Goal: Check status: Check status

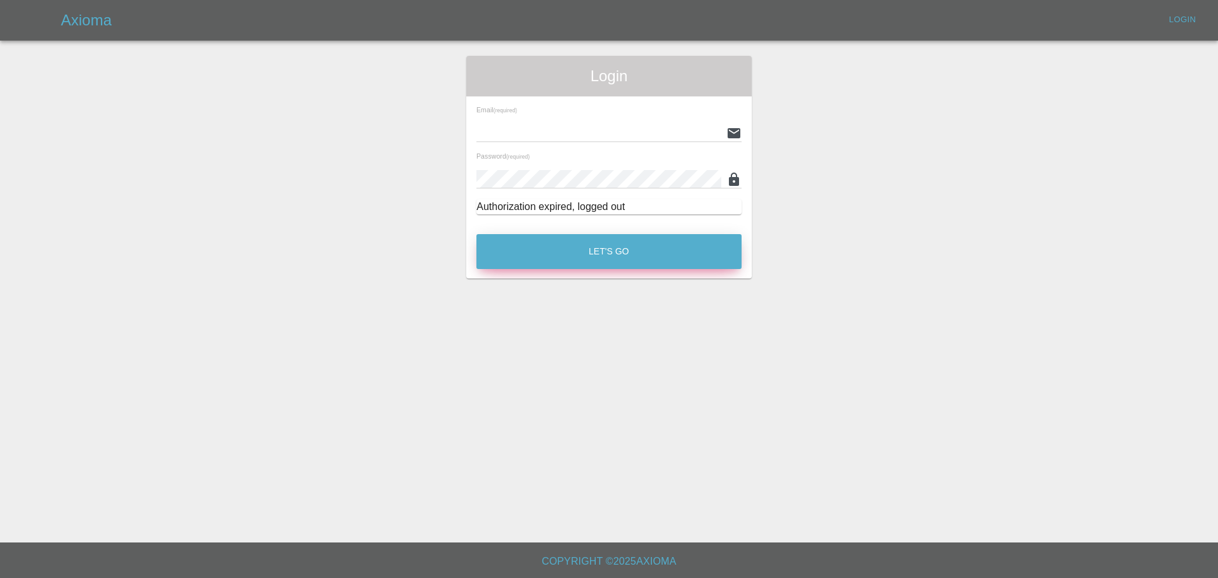
type input "[EMAIL_ADDRESS][PERSON_NAME][DOMAIN_NAME]"
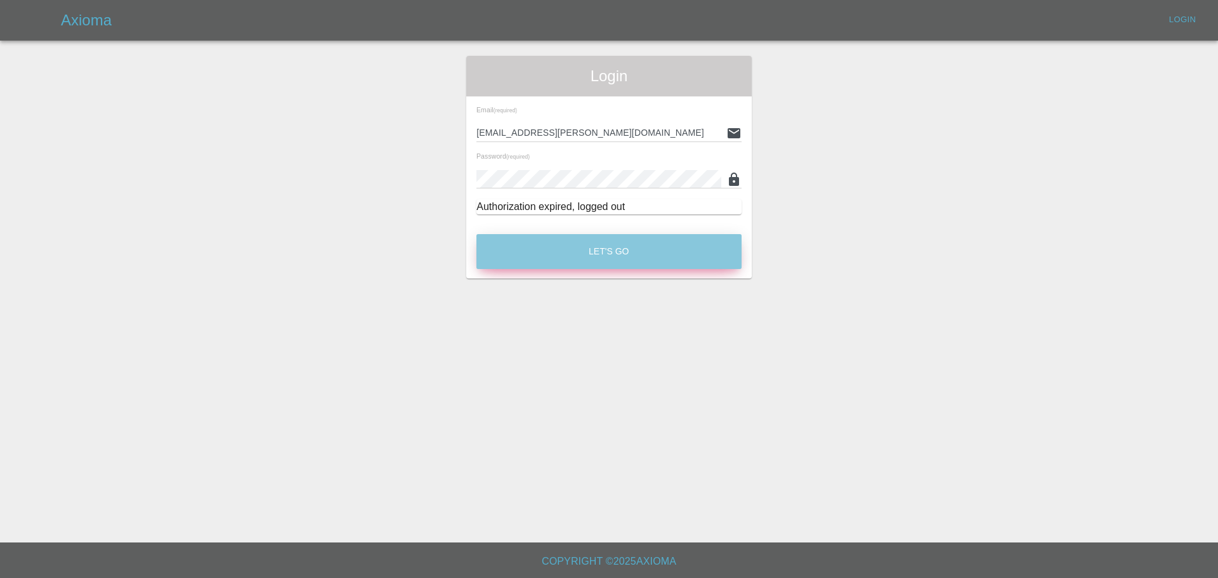
click at [589, 258] on button "Let's Go" at bounding box center [608, 251] width 265 height 35
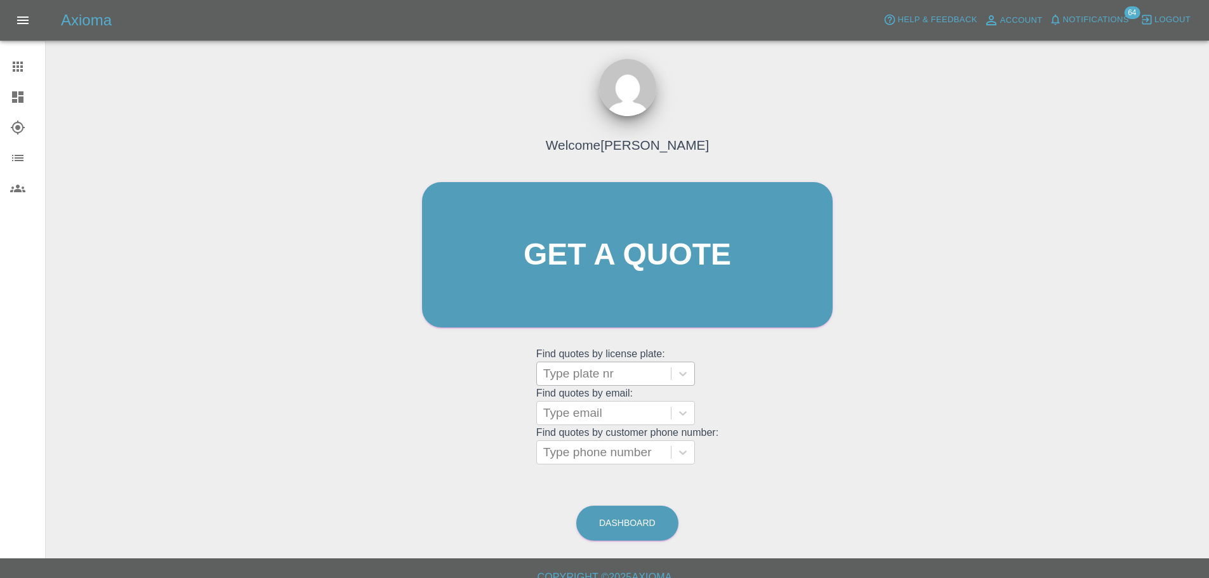
click at [612, 377] on div at bounding box center [603, 374] width 121 height 18
paste input "DT25WXB"
type input "DT25WXB"
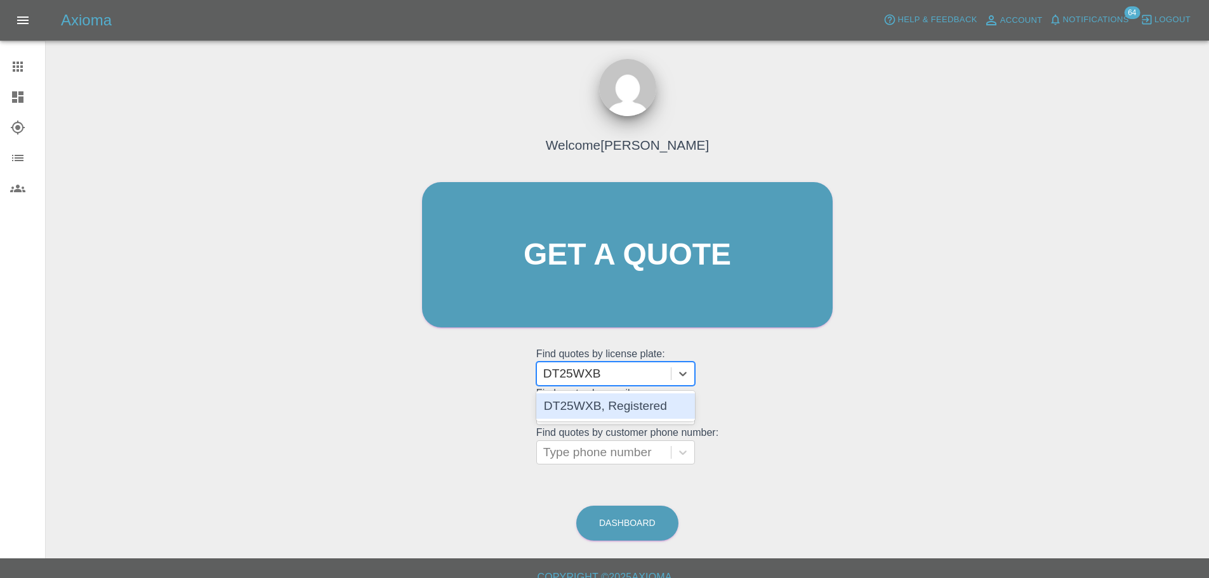
click at [610, 406] on div "DT25WXB, Registered" at bounding box center [615, 405] width 159 height 25
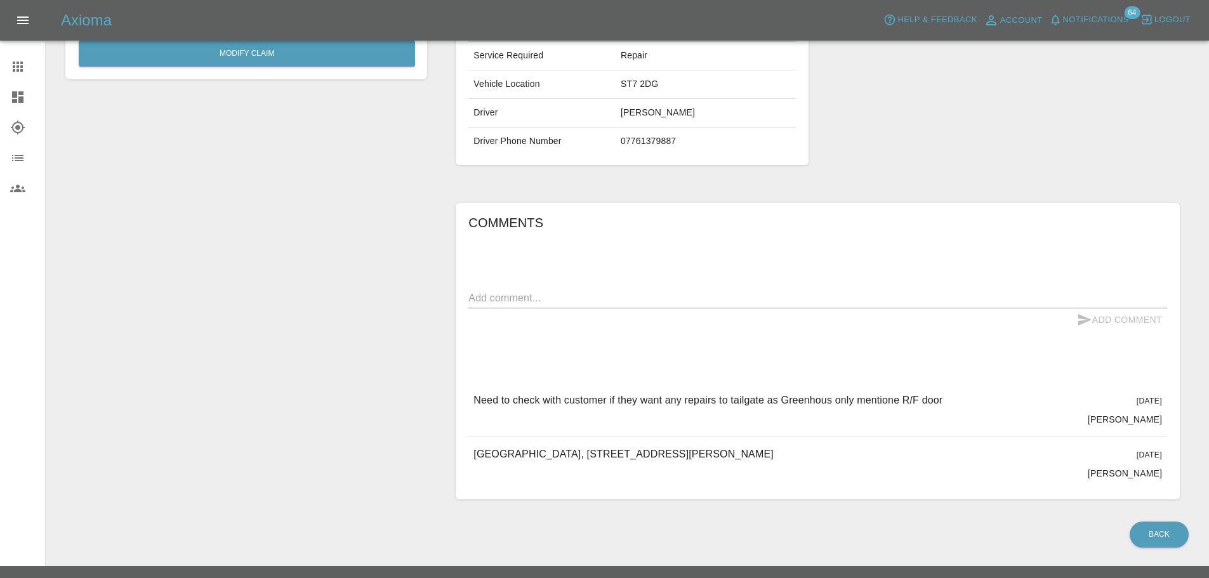
scroll to position [254, 0]
click at [584, 294] on textarea at bounding box center [817, 296] width 698 height 15
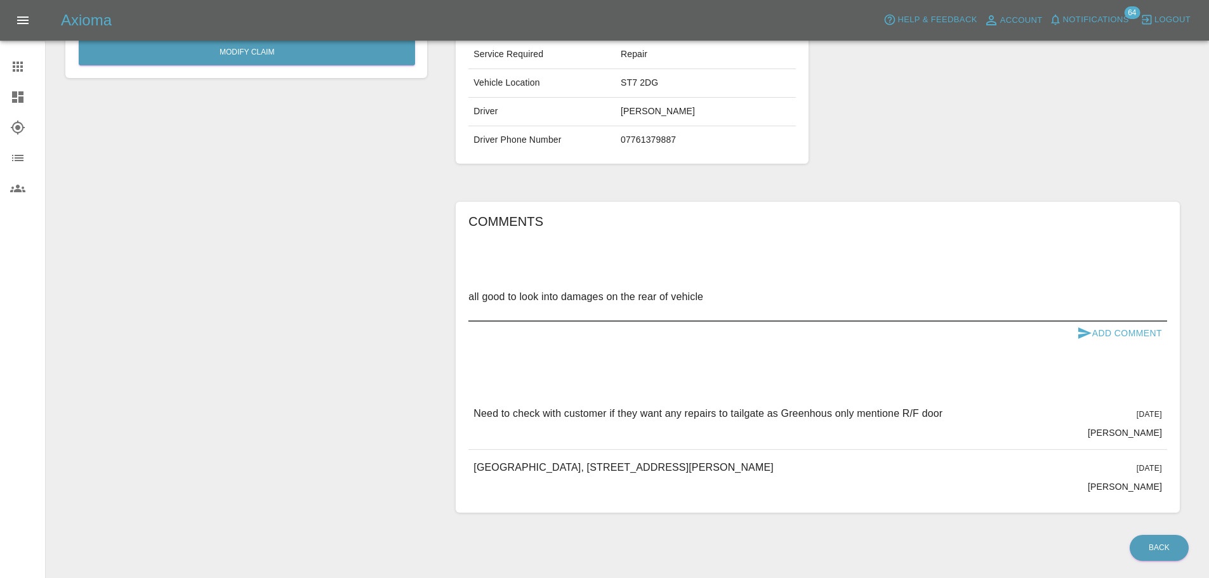
type textarea "all good to look into damages on the rear of vehicle"
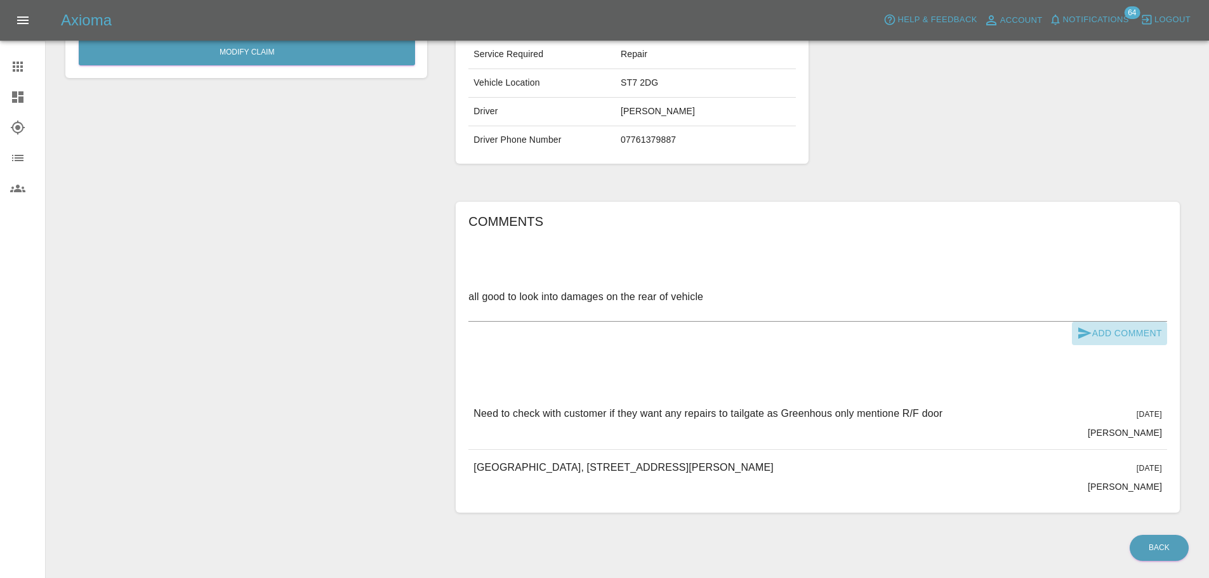
click at [1121, 337] on button "Add Comment" at bounding box center [1119, 333] width 95 height 23
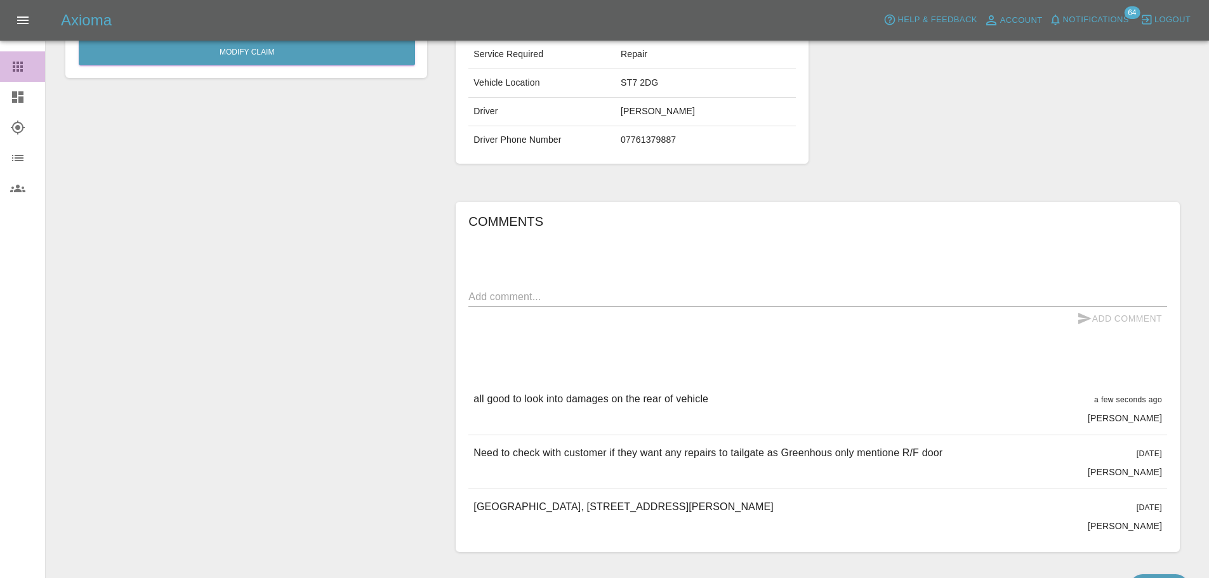
click at [22, 64] on icon at bounding box center [18, 67] width 10 height 10
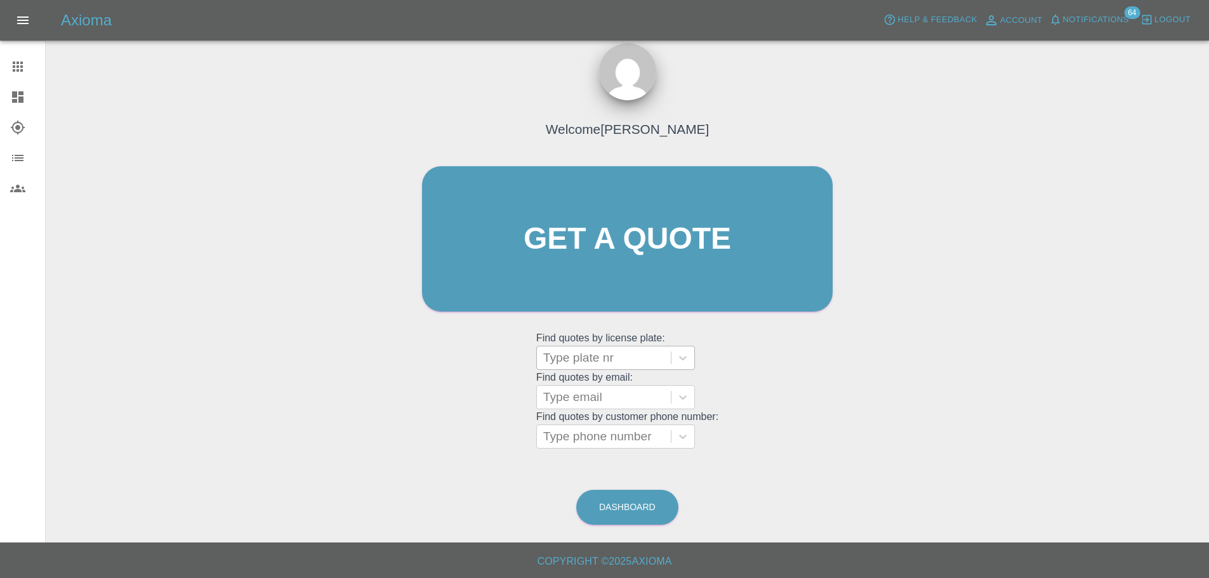
click at [574, 354] on div at bounding box center [603, 358] width 121 height 18
paste input "DY25OCZ"
type input "DY25OCZ"
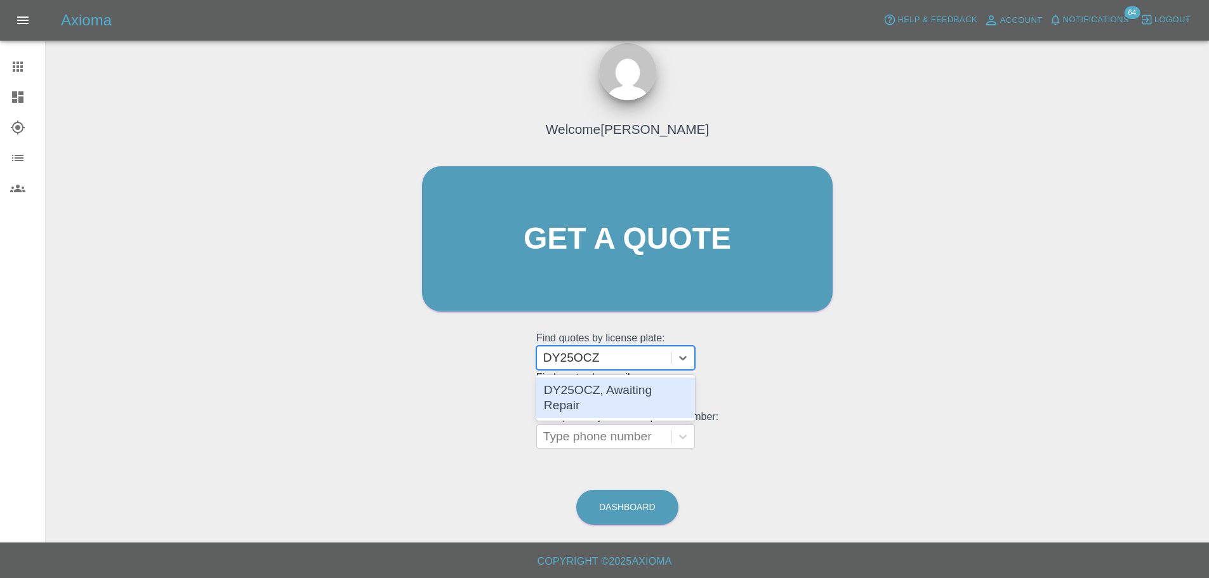
click at [620, 396] on div "DY25OCZ, Awaiting Repair" at bounding box center [615, 397] width 159 height 41
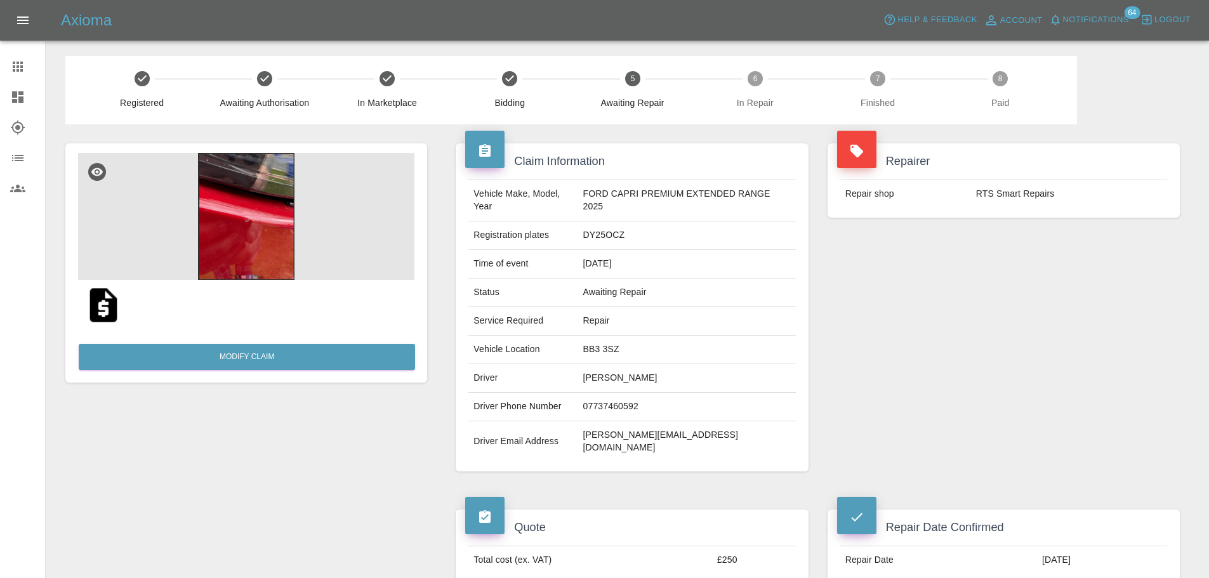
drag, startPoint x: 16, startPoint y: 70, endPoint x: 23, endPoint y: 74, distance: 7.9
click at [16, 70] on icon at bounding box center [18, 67] width 10 height 10
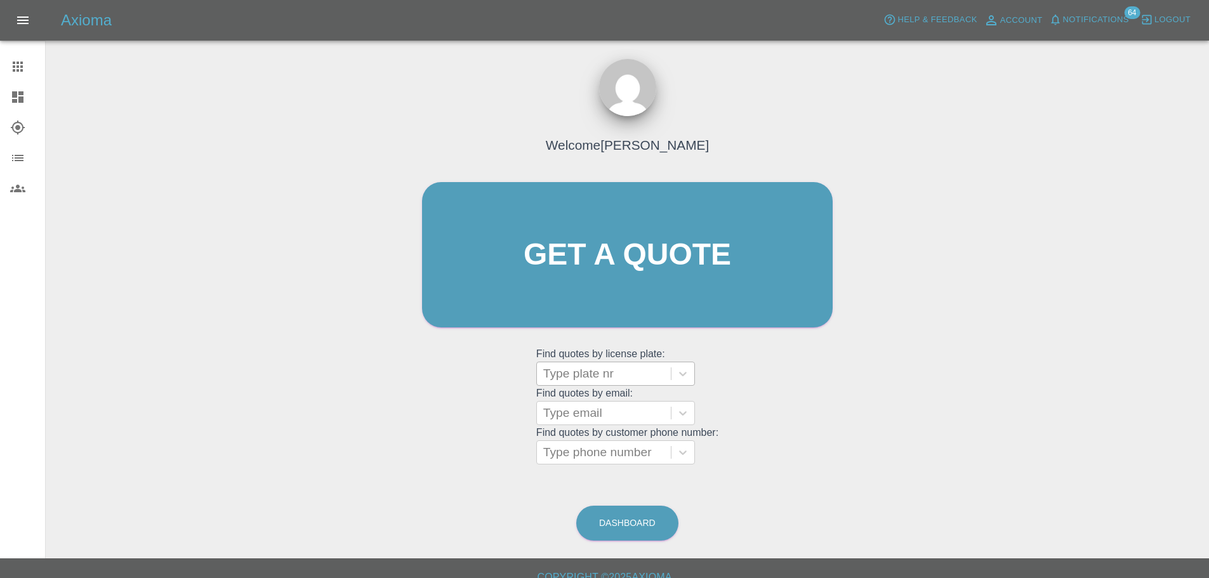
click at [573, 373] on div at bounding box center [603, 374] width 121 height 18
paste input "DT25JMX"
type input "DT25JMX"
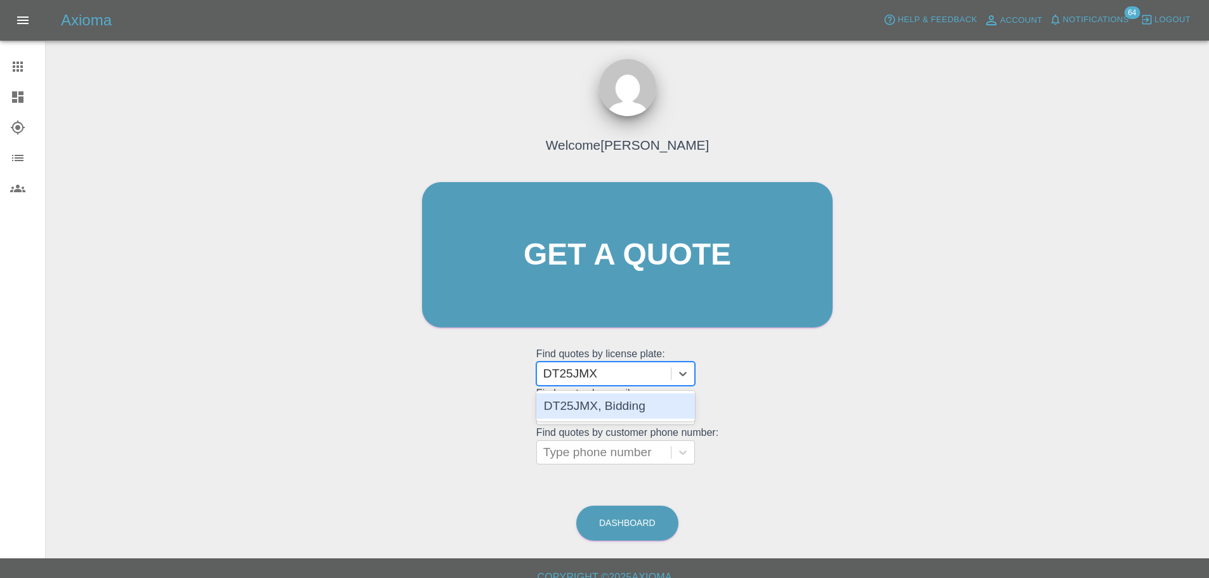
click at [617, 409] on div "DT25JMX, Bidding" at bounding box center [615, 405] width 159 height 25
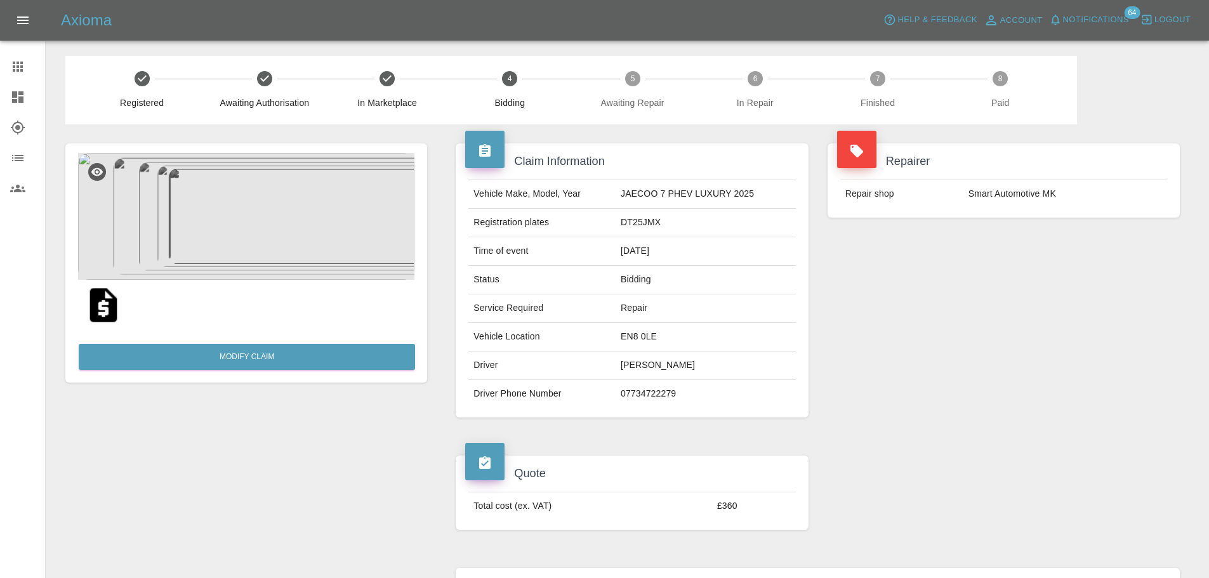
click at [11, 53] on link "Claims" at bounding box center [22, 66] width 45 height 30
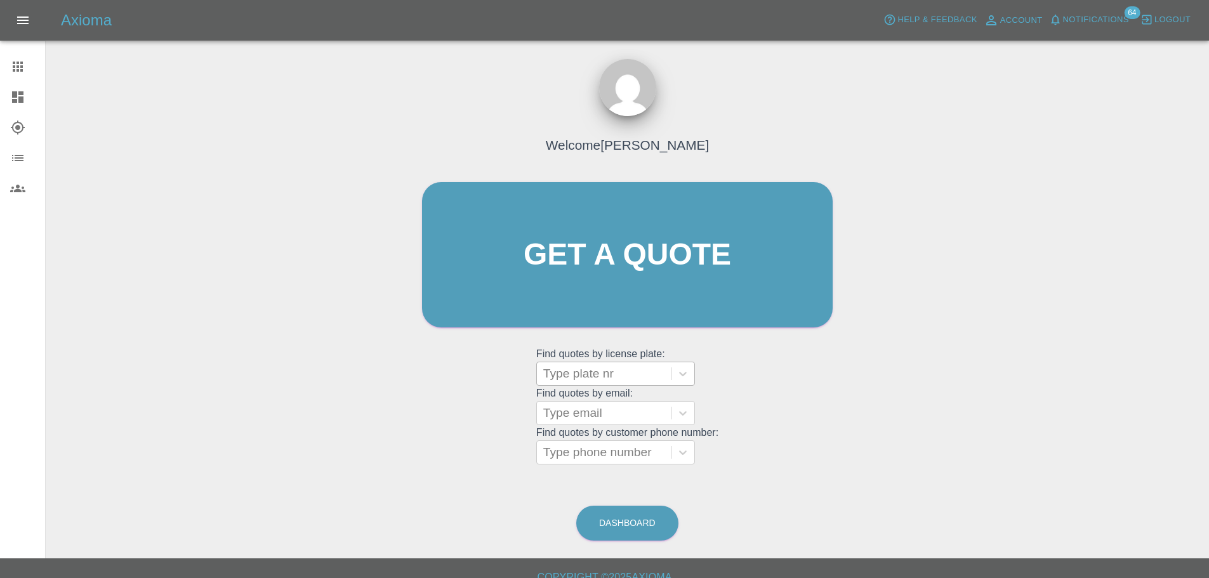
click at [622, 369] on div at bounding box center [603, 374] width 121 height 18
paste input "DW25FYG"
type input "DW25FYG"
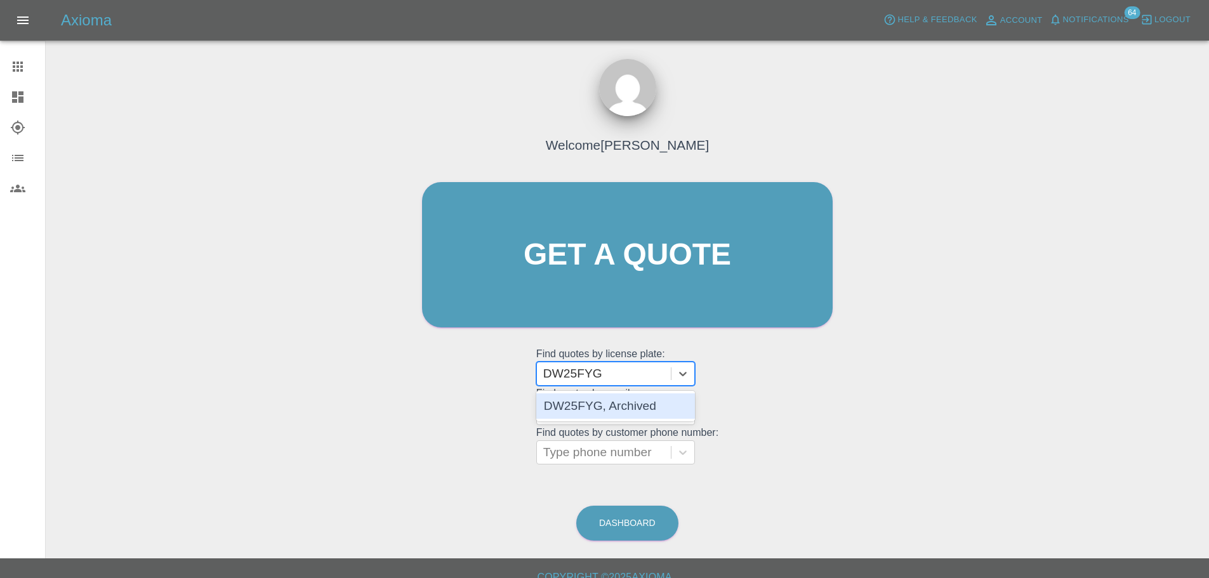
click at [626, 400] on div "DW25FYG, Archived" at bounding box center [615, 405] width 159 height 25
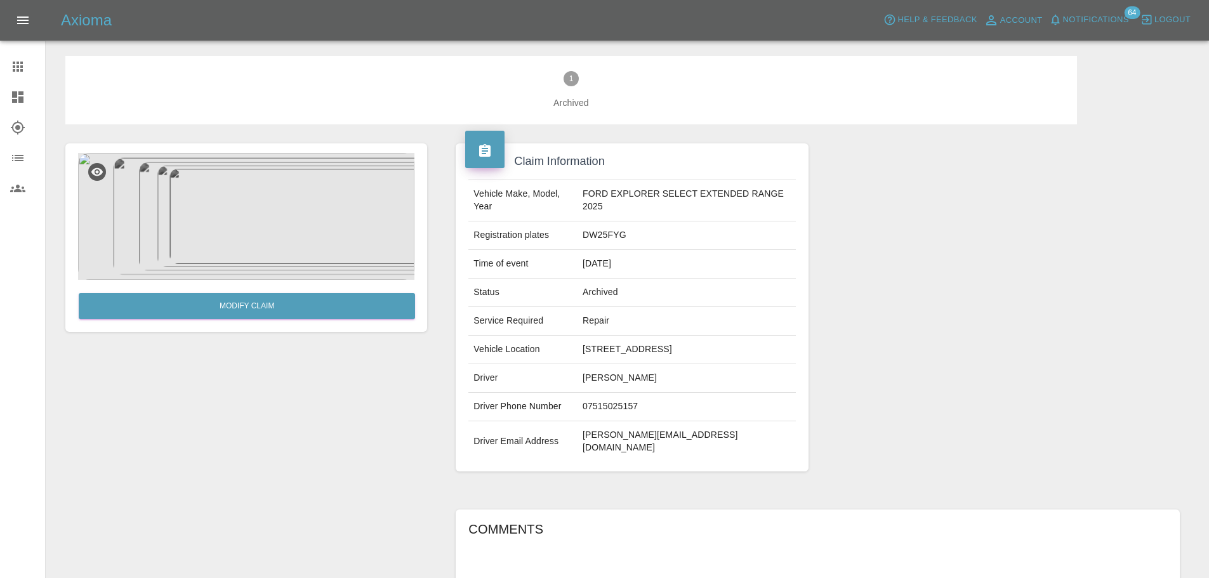
click at [22, 67] on icon at bounding box center [18, 67] width 10 height 10
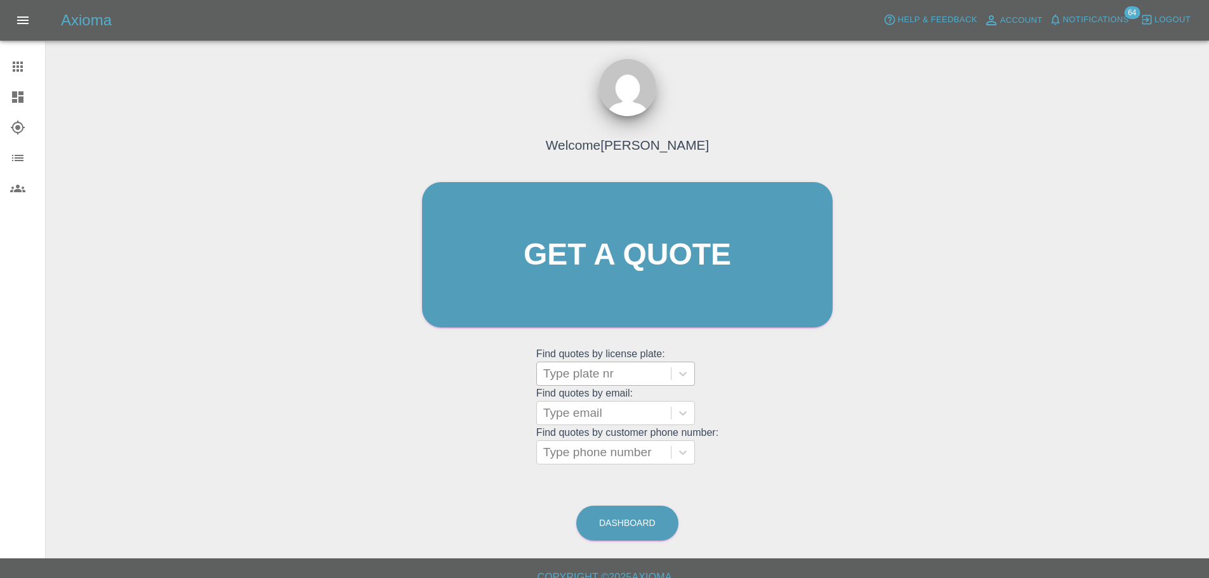
click at [569, 365] on div at bounding box center [603, 374] width 121 height 18
paste input "LF23TDM"
type input "LF23TDM"
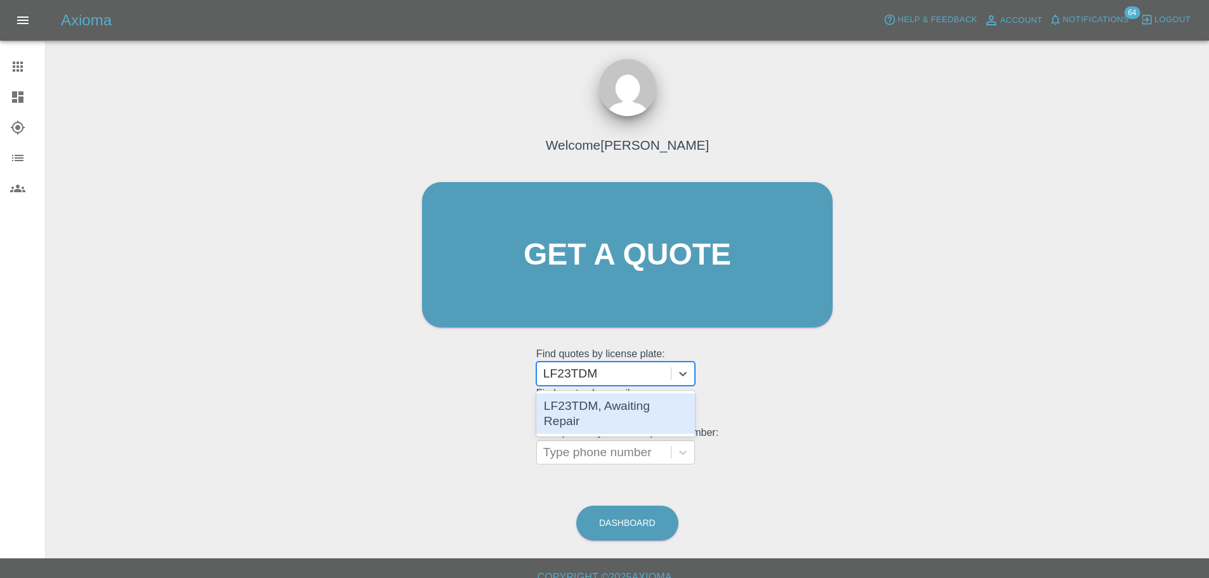
click at [610, 407] on div "LF23TDM, Awaiting Repair" at bounding box center [615, 413] width 159 height 41
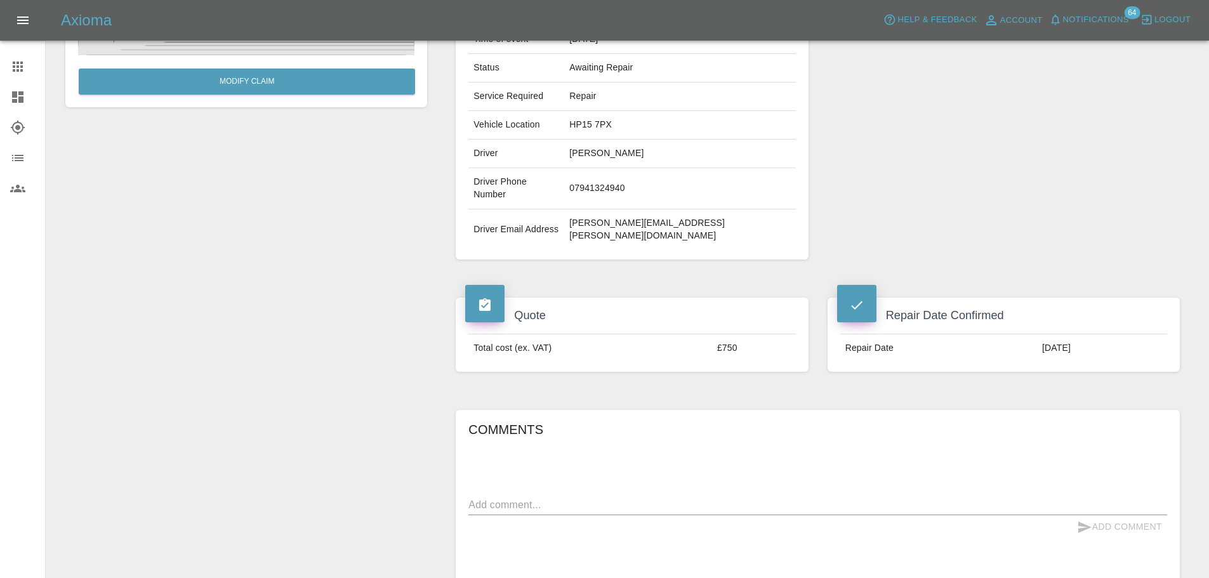
scroll to position [222, 0]
